Goal: Use online tool/utility: Utilize a website feature to perform a specific function

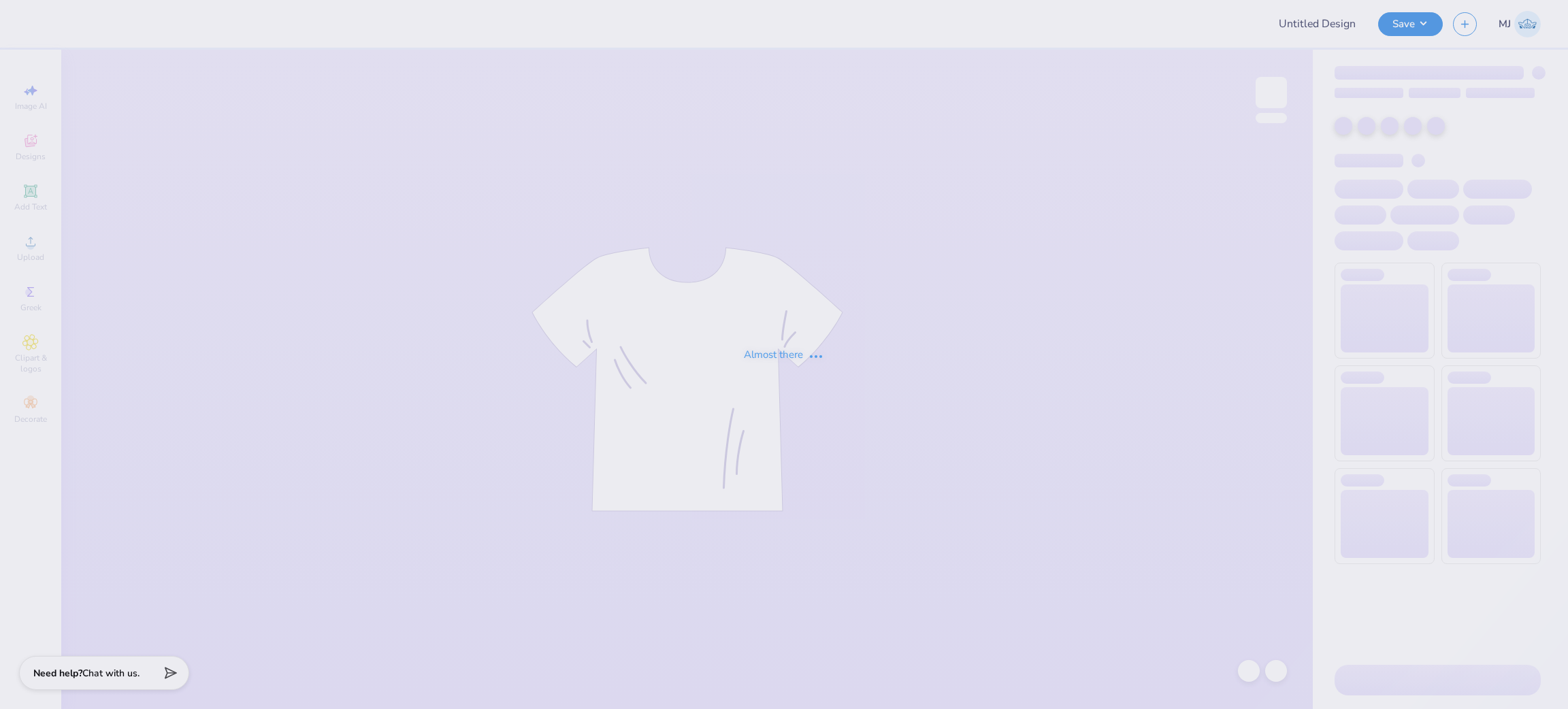
type input "[PERSON_NAME] : [GEOGRAPHIC_DATA][US_STATE]"
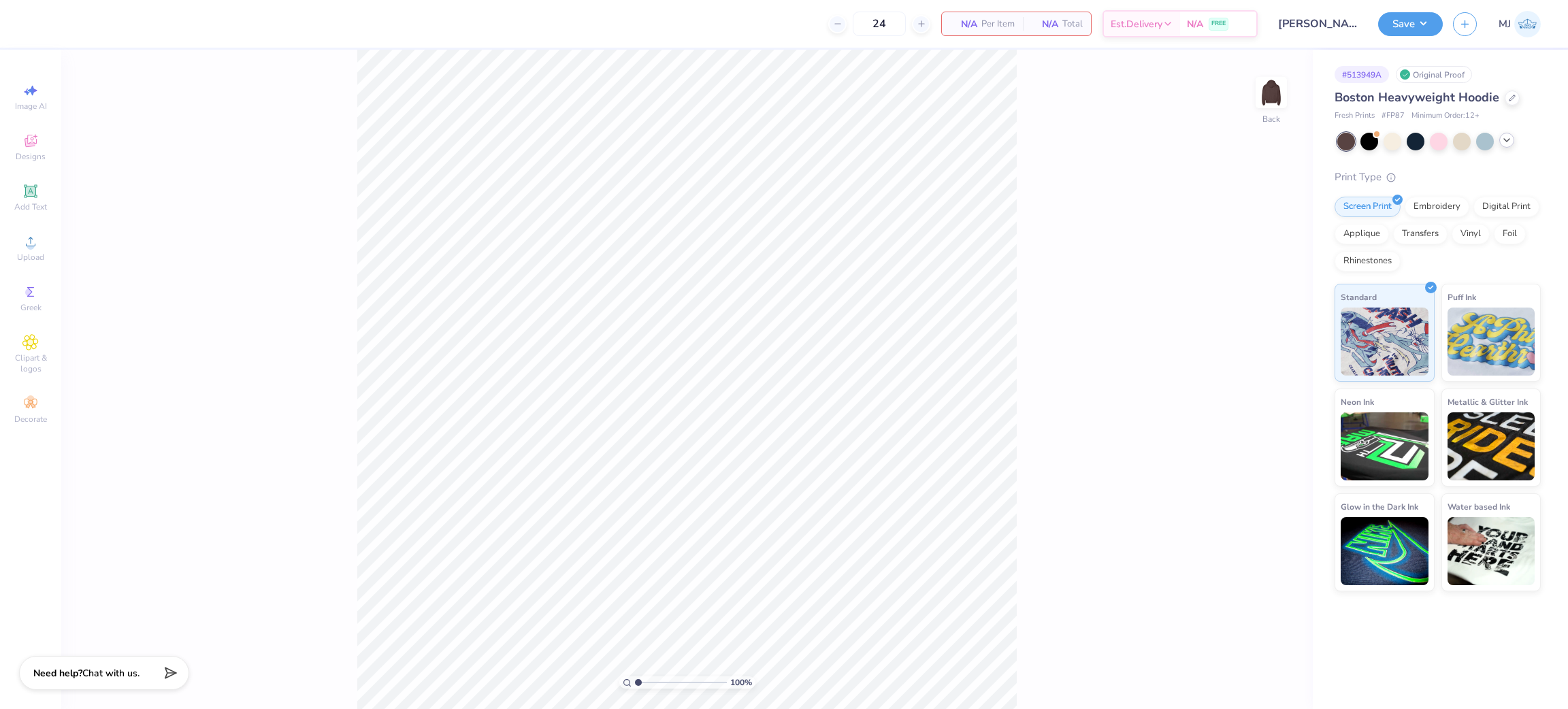
click at [1499, 141] on div at bounding box center [1507, 140] width 15 height 15
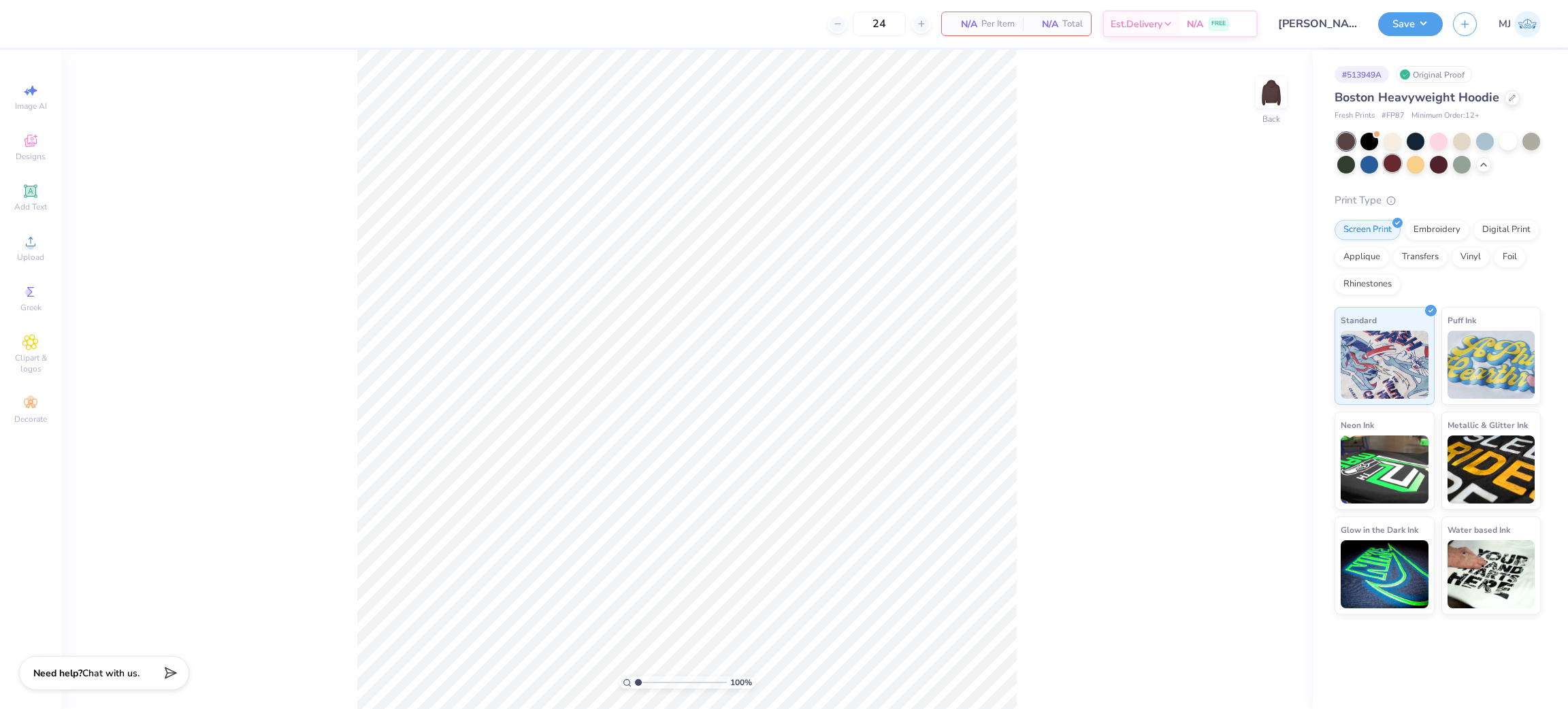
click at [1397, 162] on div at bounding box center [1392, 162] width 18 height 18
click at [1393, 162] on div at bounding box center [1392, 162] width 18 height 18
click at [31, 248] on circle at bounding box center [30, 246] width 8 height 8
click at [38, 246] on icon at bounding box center [30, 240] width 16 height 16
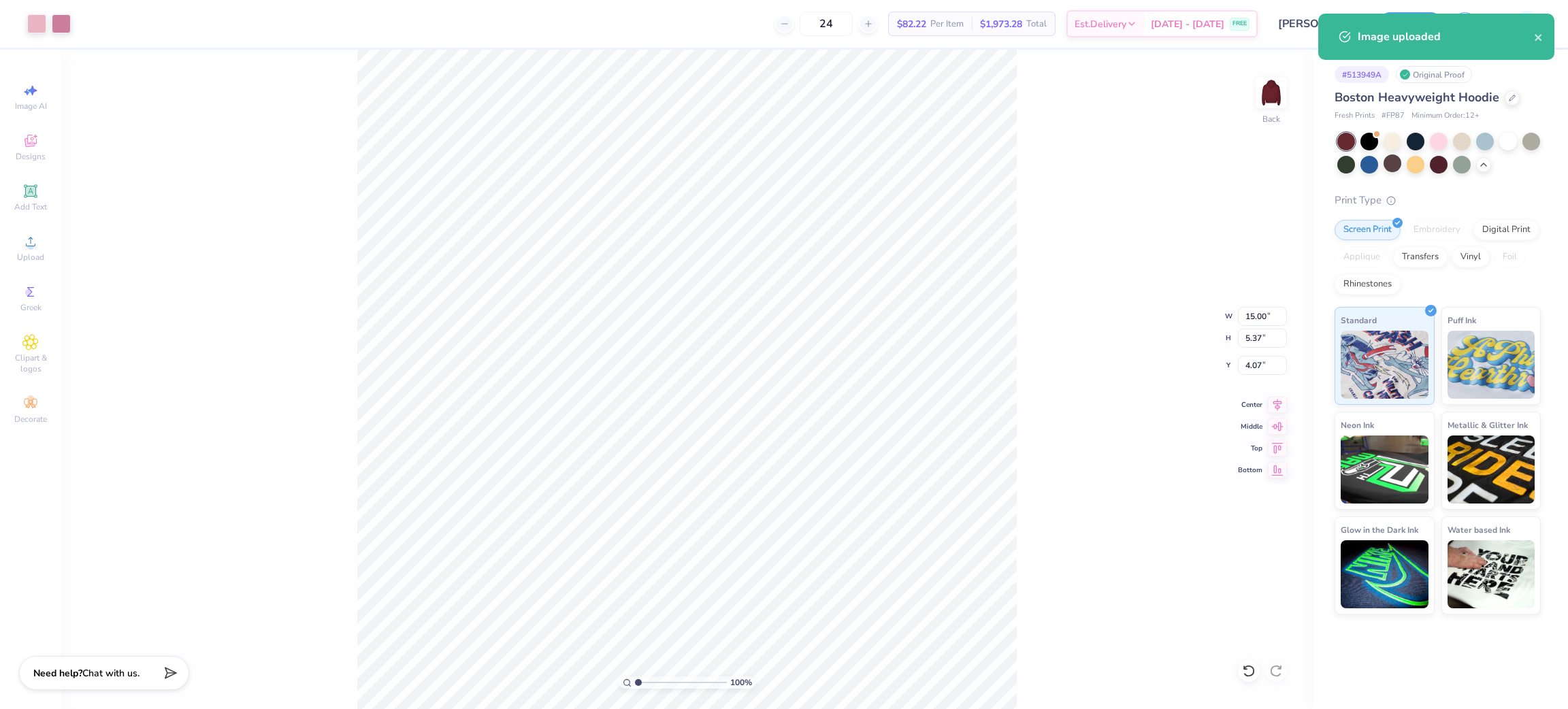
click at [1435, 232] on div "Embroidery" at bounding box center [1436, 230] width 65 height 21
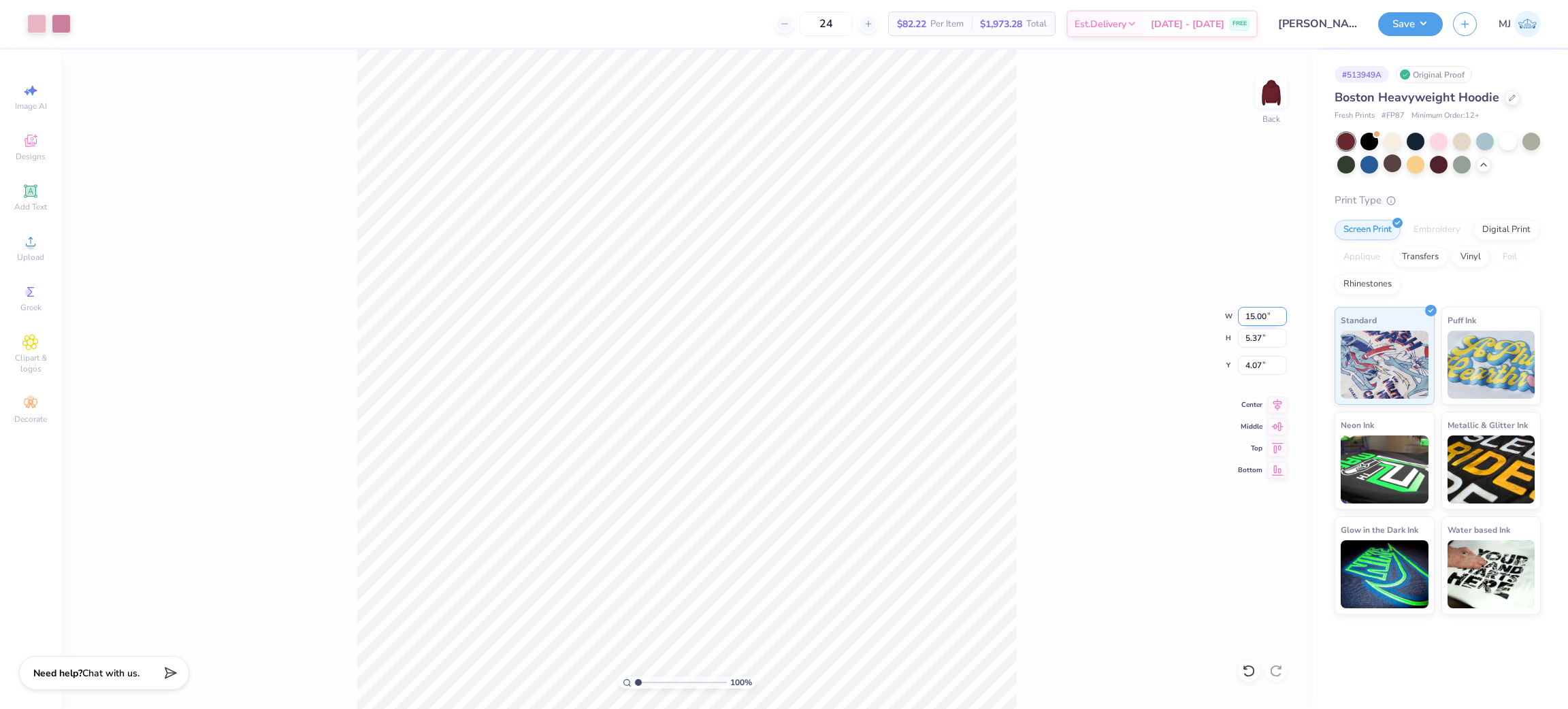
click at [1256, 312] on input "15.00" at bounding box center [1263, 316] width 49 height 19
click at [1256, 310] on input "15.00" at bounding box center [1263, 316] width 49 height 19
type input "12.00"
type input "4.29"
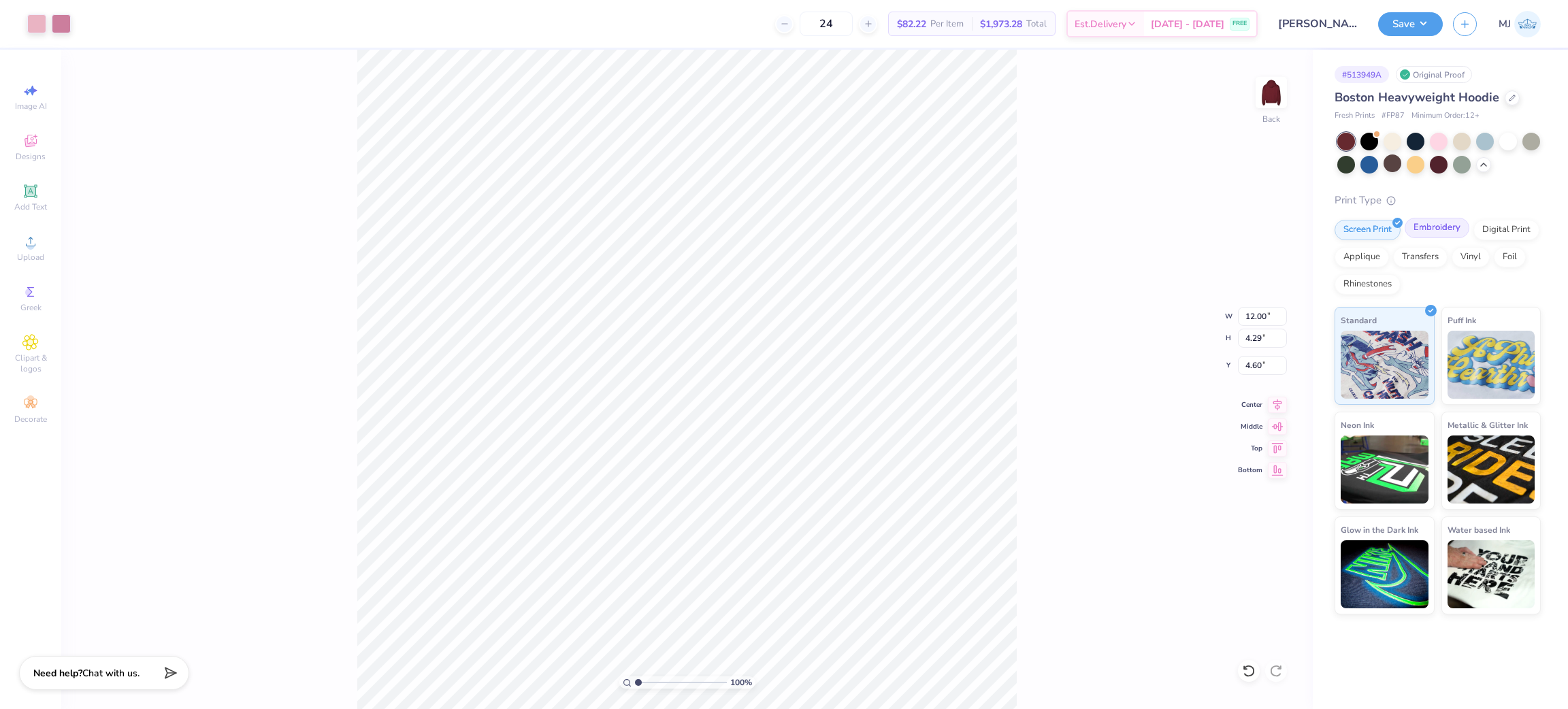
click at [1430, 230] on div "Embroidery" at bounding box center [1436, 228] width 65 height 21
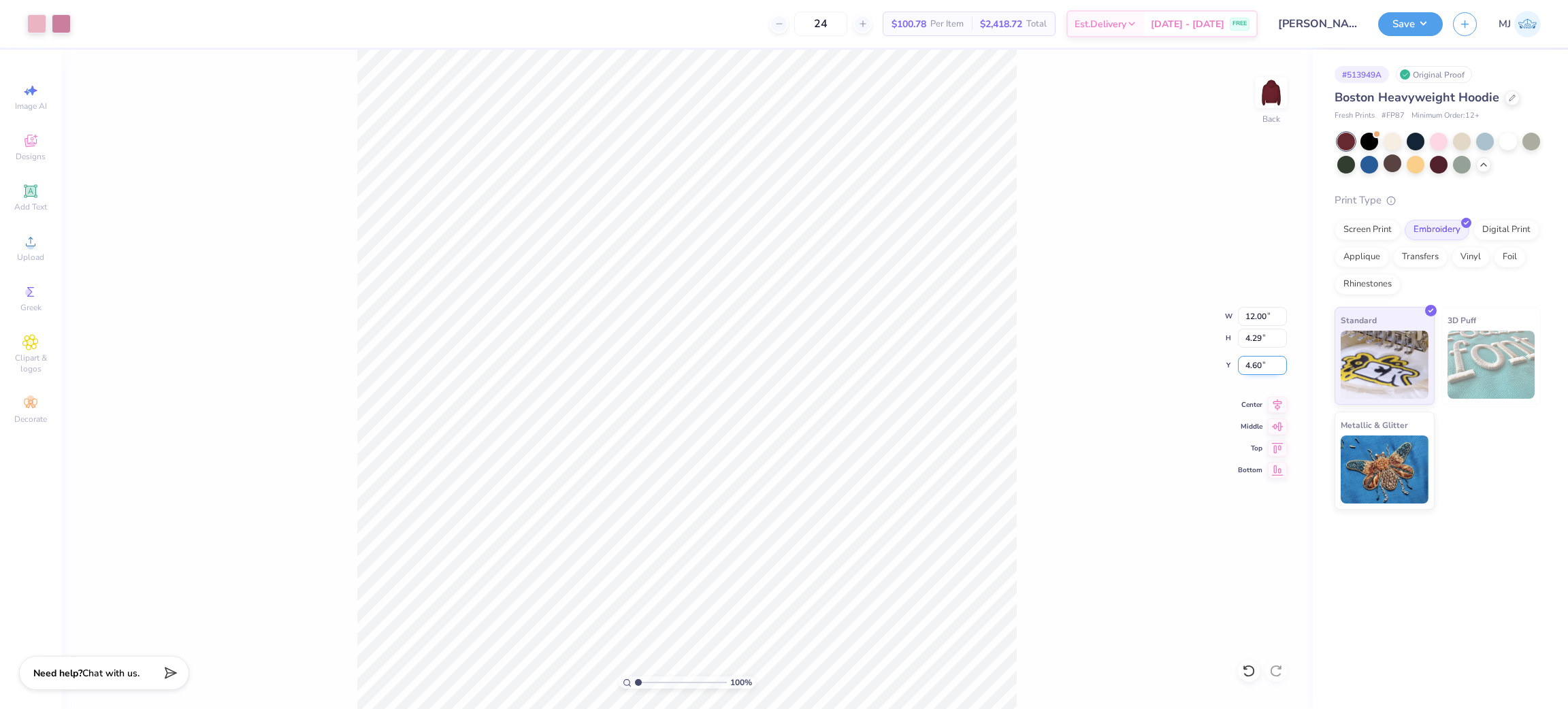
click at [1250, 362] on input "4.60" at bounding box center [1263, 365] width 49 height 19
type input "3.00"
click at [1117, 338] on div "100 % Back W 12.00 12.00 " H 4.29 4.29 " Y 3.00 3.00 " Center Middle Top Bottom" at bounding box center [687, 379] width 1251 height 659
click at [1272, 98] on img at bounding box center [1271, 93] width 54 height 54
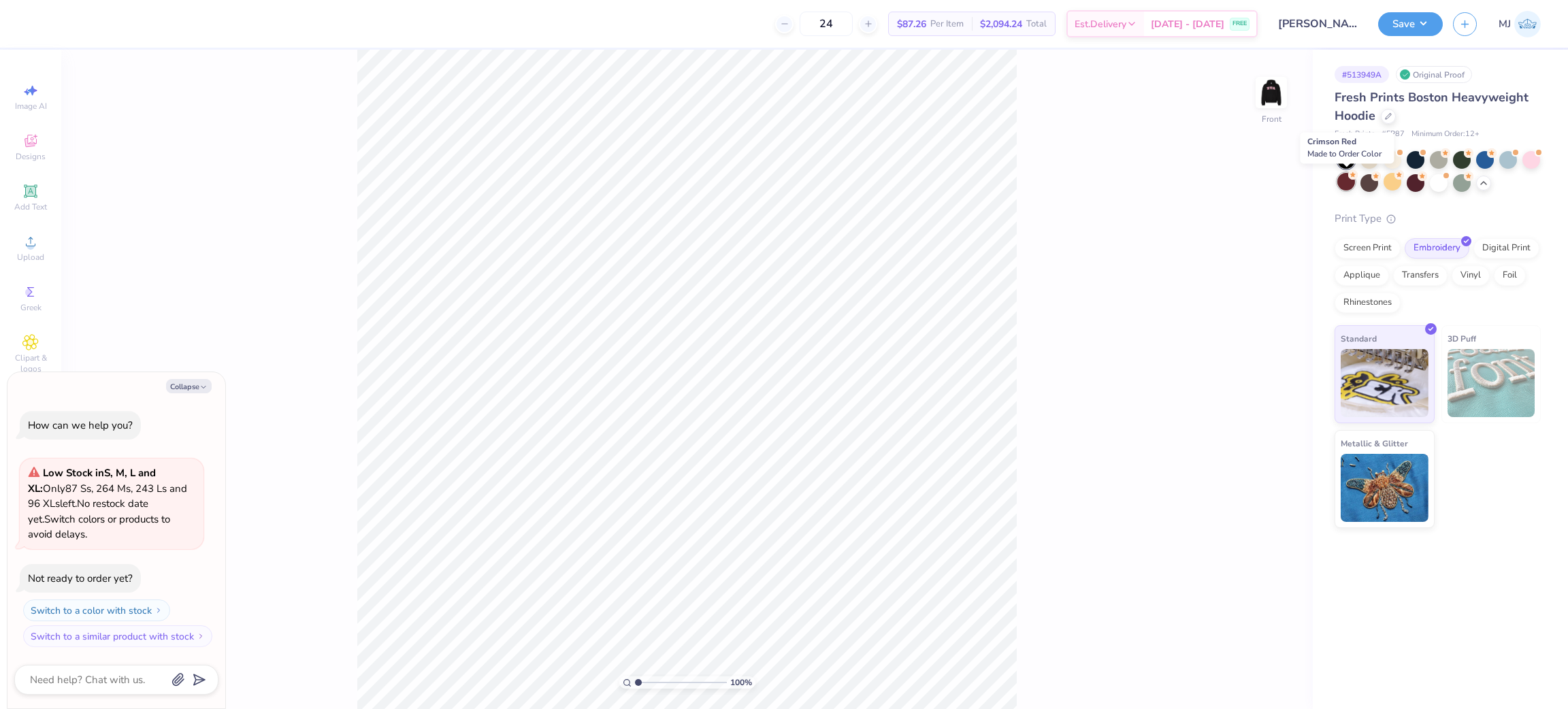
click at [1344, 181] on div at bounding box center [1345, 181] width 18 height 18
type textarea "x"
type input "50"
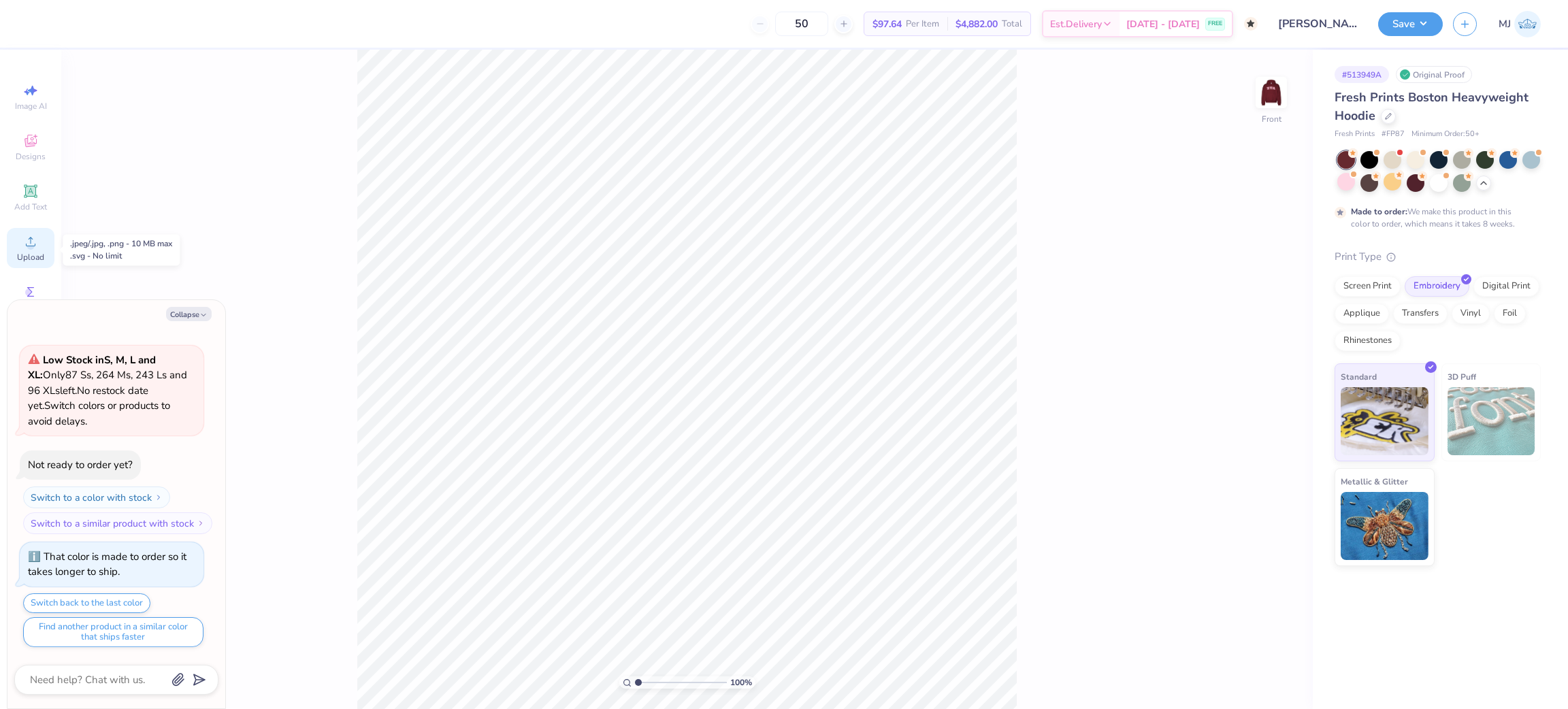
click at [36, 246] on icon at bounding box center [30, 240] width 16 height 16
click at [1281, 473] on icon at bounding box center [1277, 468] width 19 height 16
type textarea "x"
click at [1258, 366] on input "19.97" at bounding box center [1263, 365] width 49 height 19
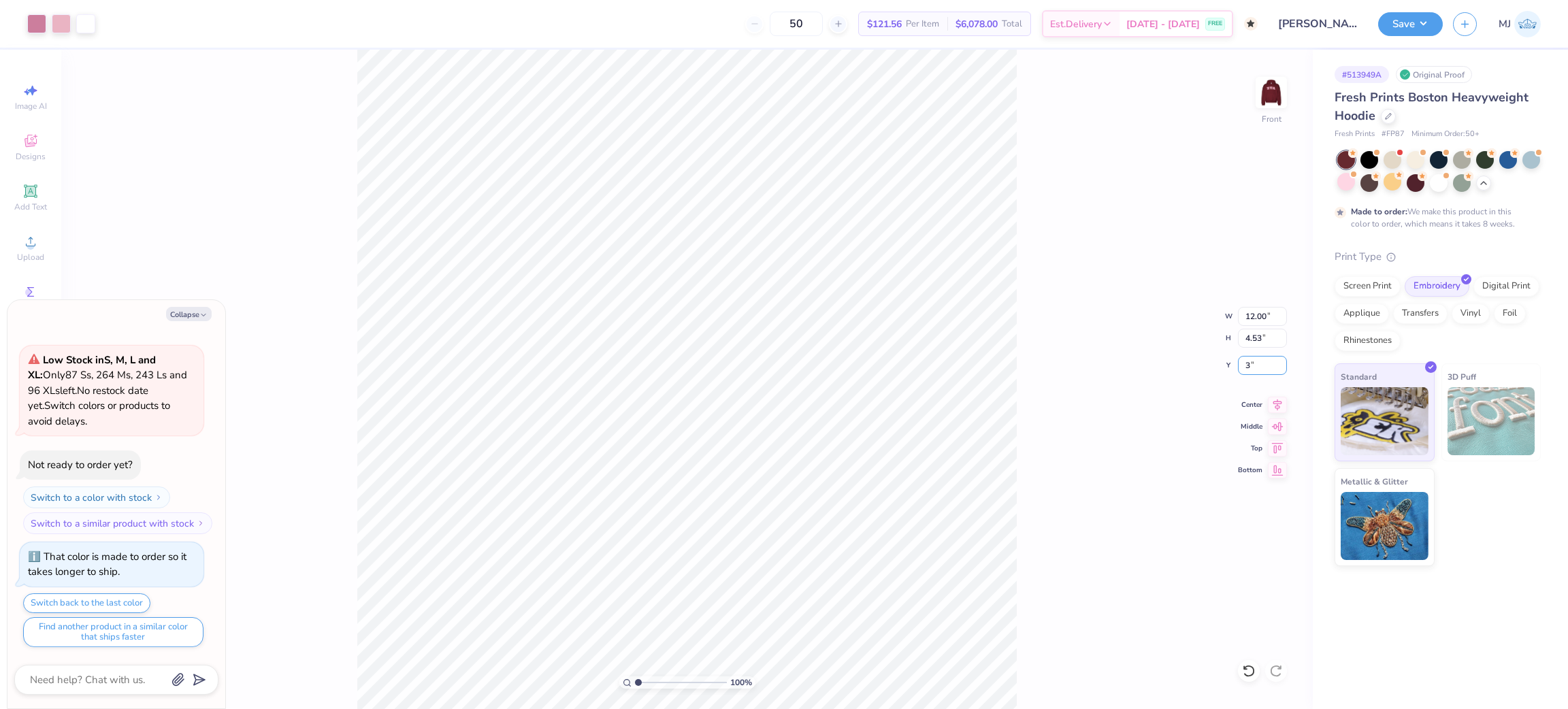
type input "3"
type textarea "x"
type input "5.00"
click at [1140, 424] on div "100 % Front W 12.00 12.00 " H 4.53 4.53 " Y 5.00 3 " Center Middle Top Bottom" at bounding box center [687, 379] width 1251 height 659
click at [1278, 467] on icon at bounding box center [1277, 468] width 19 height 16
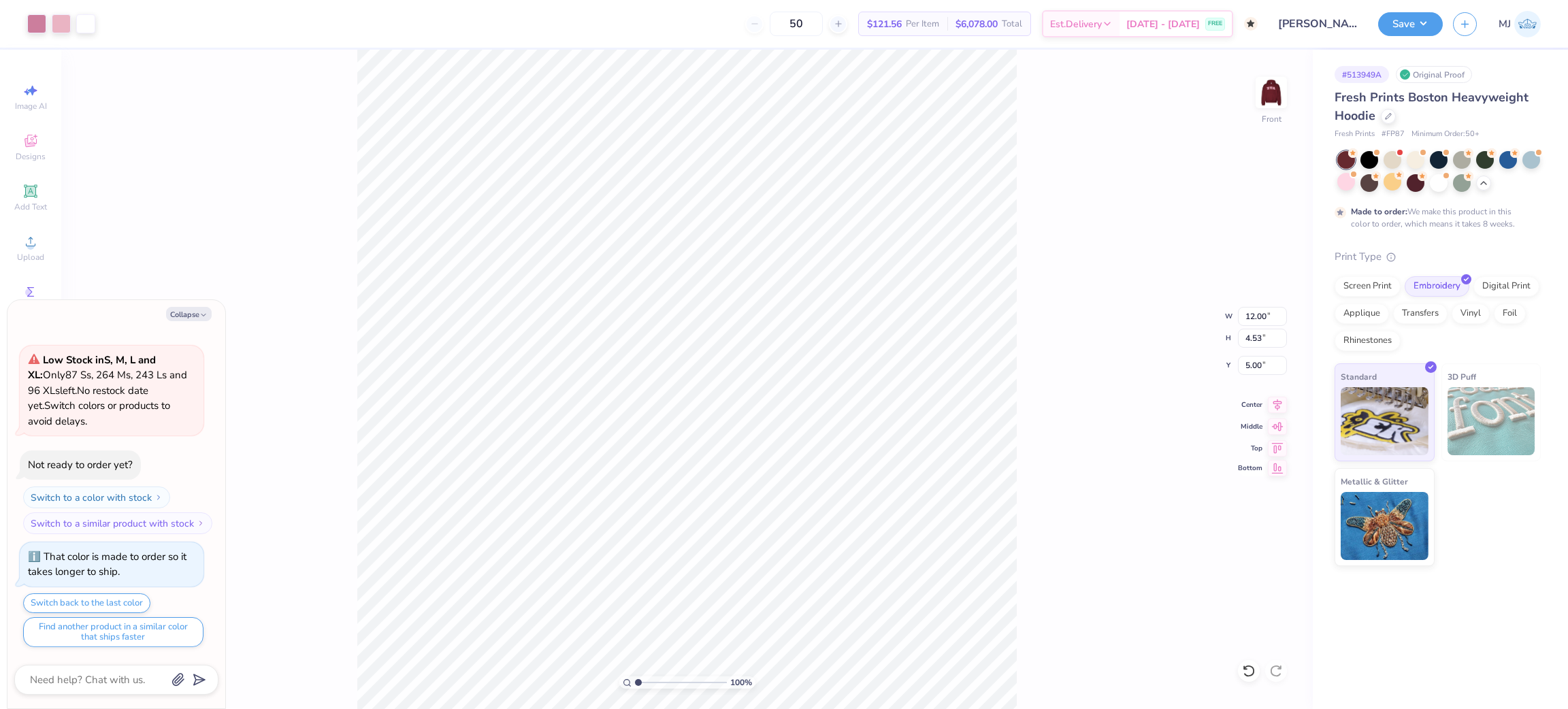
type textarea "x"
click at [1255, 364] on input "19.97" at bounding box center [1263, 365] width 49 height 19
type input "18"
type textarea "x"
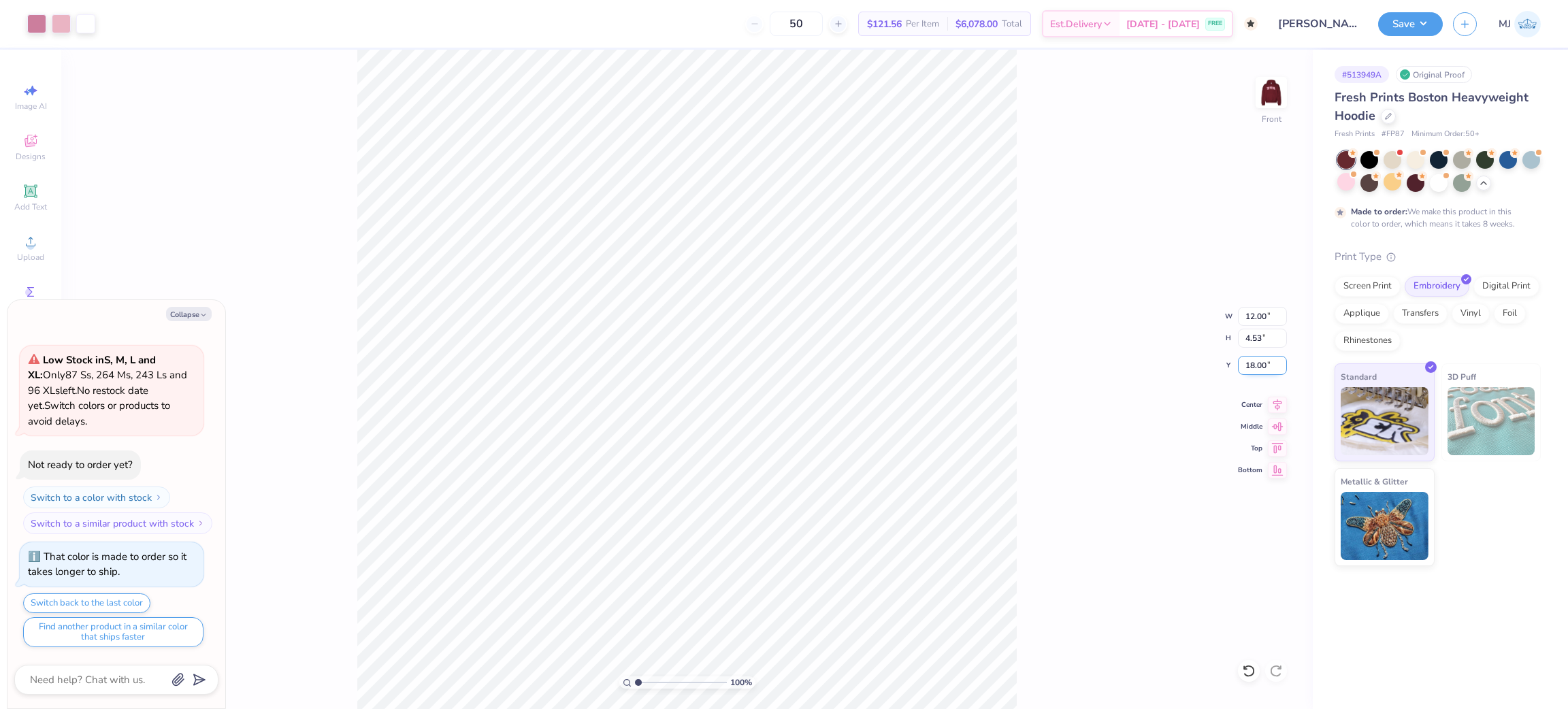
click at [1248, 362] on input "18.00" at bounding box center [1263, 365] width 49 height 19
type input "17"
type textarea "x"
type input "17.00"
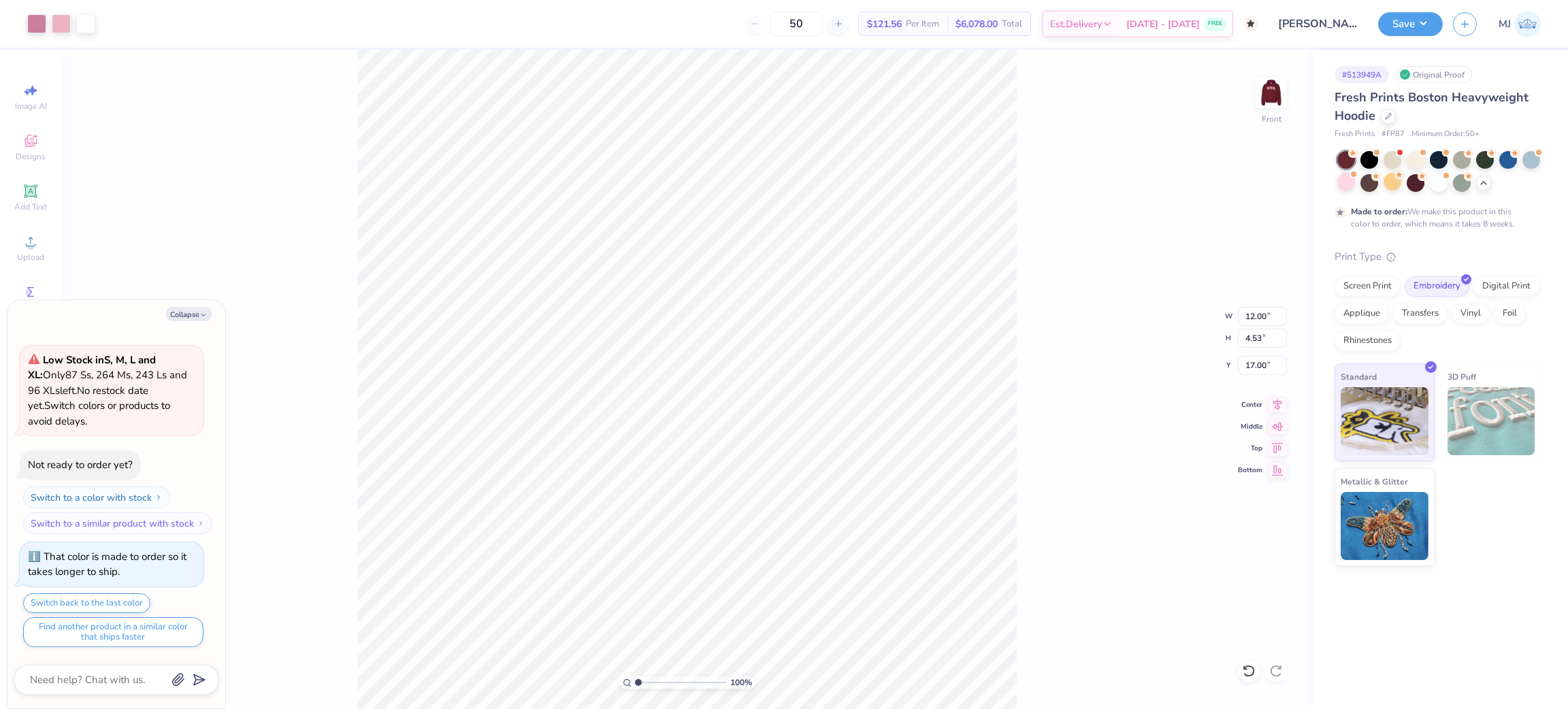
click at [1129, 375] on div "100 % Front W 12.00 12.00 " H 4.53 4.53 " Y 17.00 17.00 " Center Middle Top Bot…" at bounding box center [687, 379] width 1251 height 659
click at [1125, 371] on div "100 % Front W 12.00 12.00 " H 4.53 4.53 " Y 17.00 17.00 " Center Middle Top Bot…" at bounding box center [687, 379] width 1251 height 659
type textarea "x"
type input "1"
click at [1269, 92] on img at bounding box center [1271, 93] width 54 height 54
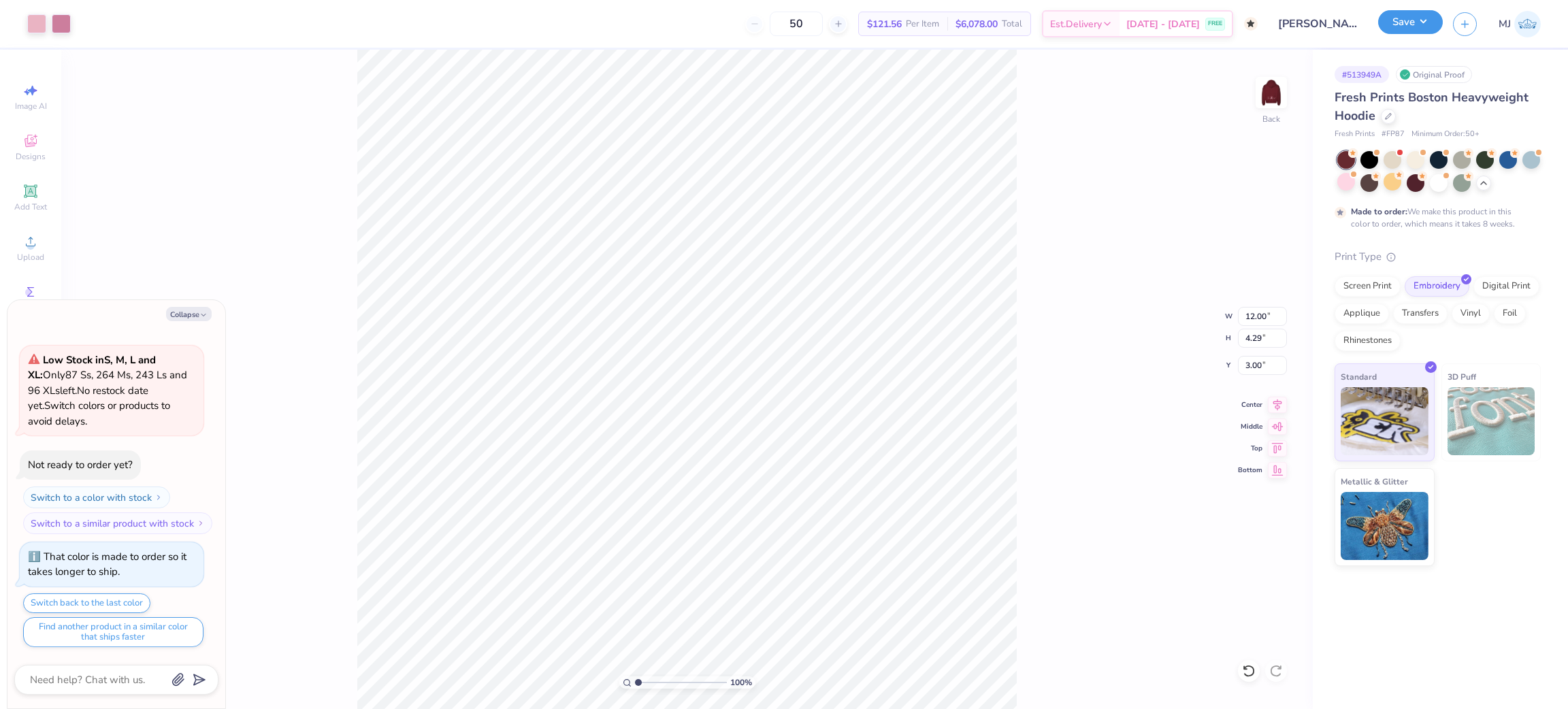
click at [1428, 15] on button "Save" at bounding box center [1410, 22] width 65 height 23
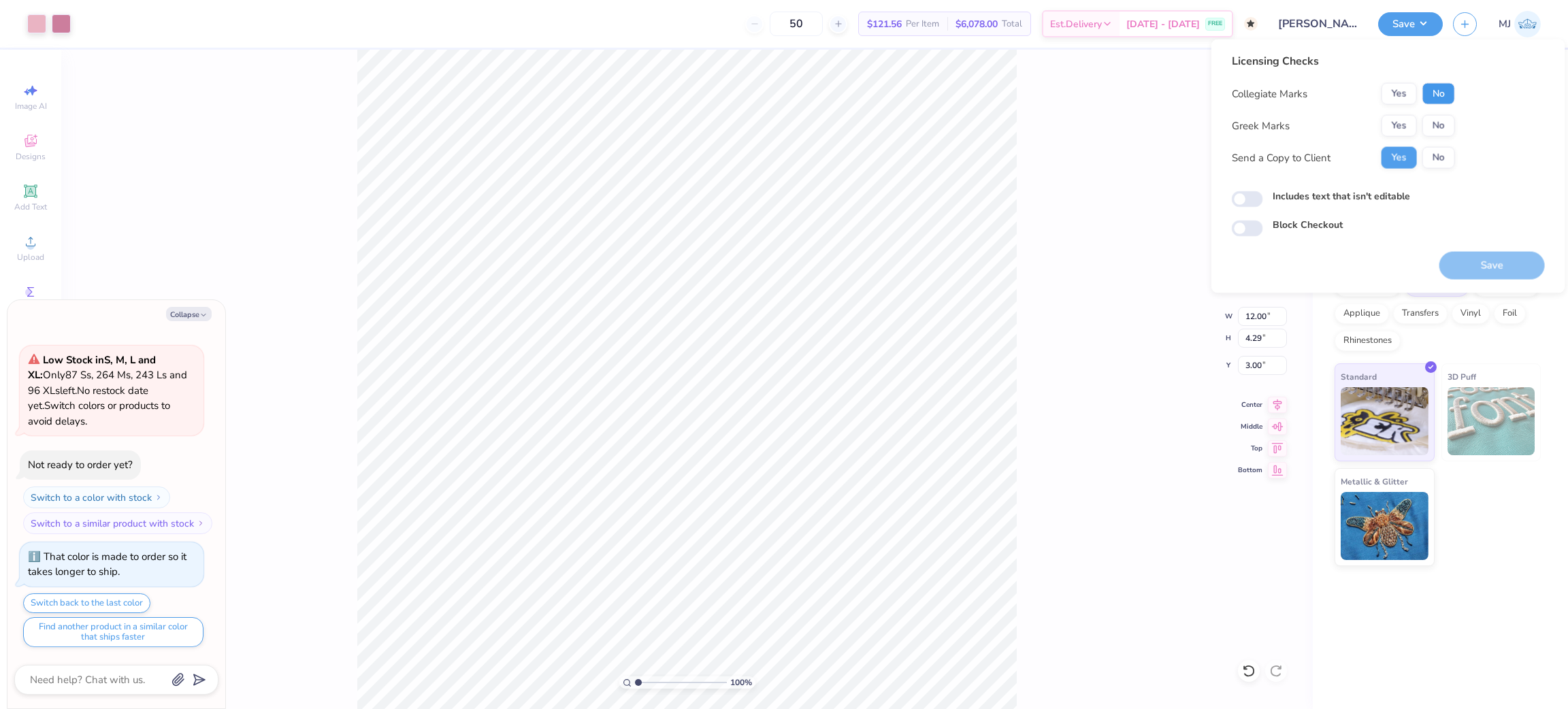
click at [1444, 98] on button "No" at bounding box center [1438, 93] width 33 height 22
click at [1408, 125] on button "Yes" at bounding box center [1399, 125] width 36 height 22
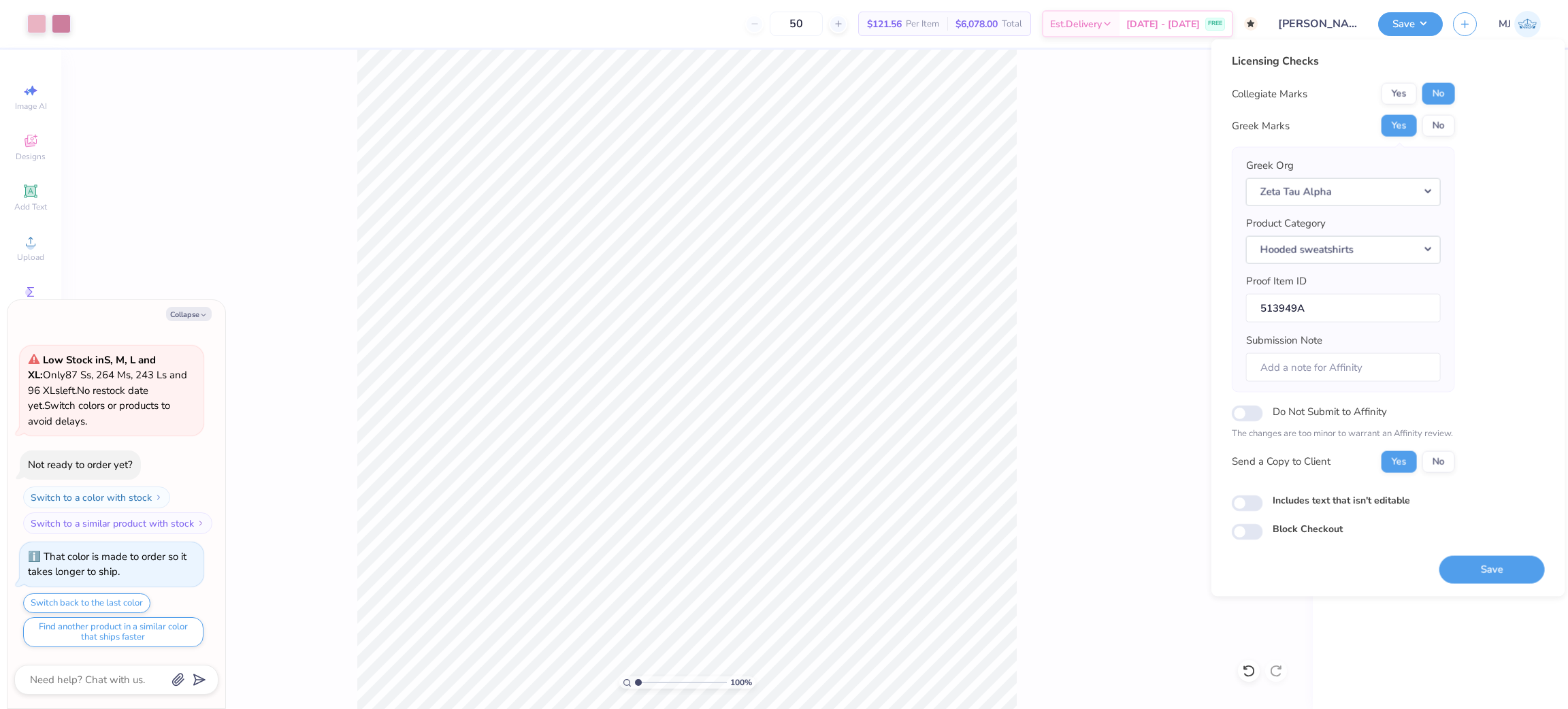
type textarea "x"
